Goal: Task Accomplishment & Management: Use online tool/utility

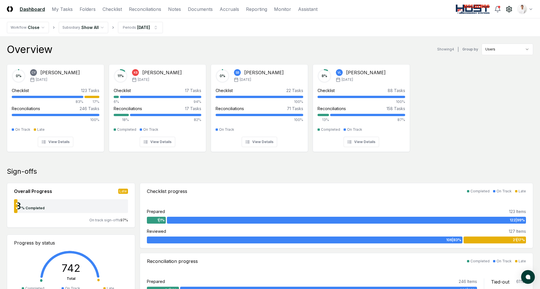
click at [510, 9] on circle at bounding box center [509, 9] width 2 height 2
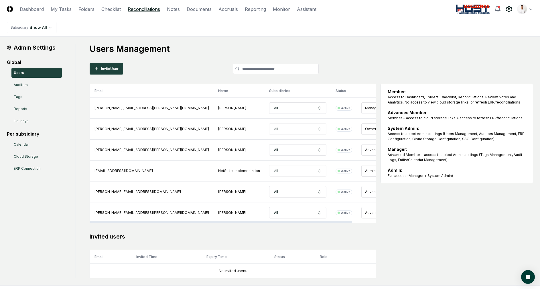
click at [154, 7] on link "Reconciliations" at bounding box center [144, 9] width 32 height 7
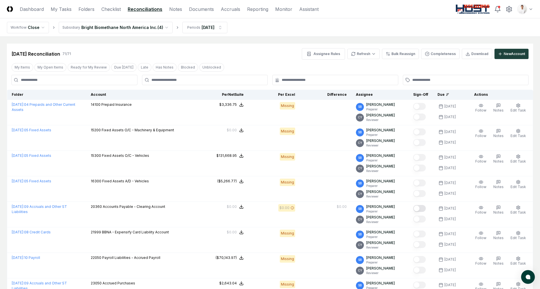
click at [446, 16] on header "CloseCore Dashboard My Tasks Folders Checklist Reconciliations Notes Documents …" at bounding box center [270, 9] width 540 height 18
